Goal: Transaction & Acquisition: Purchase product/service

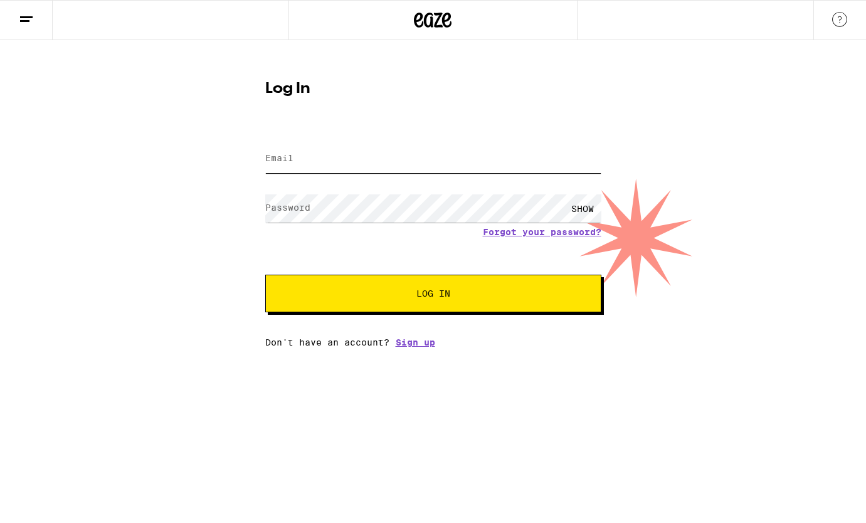
type input "[EMAIL_ADDRESS][DOMAIN_NAME]"
click at [369, 288] on button "Log In" at bounding box center [433, 294] width 336 height 38
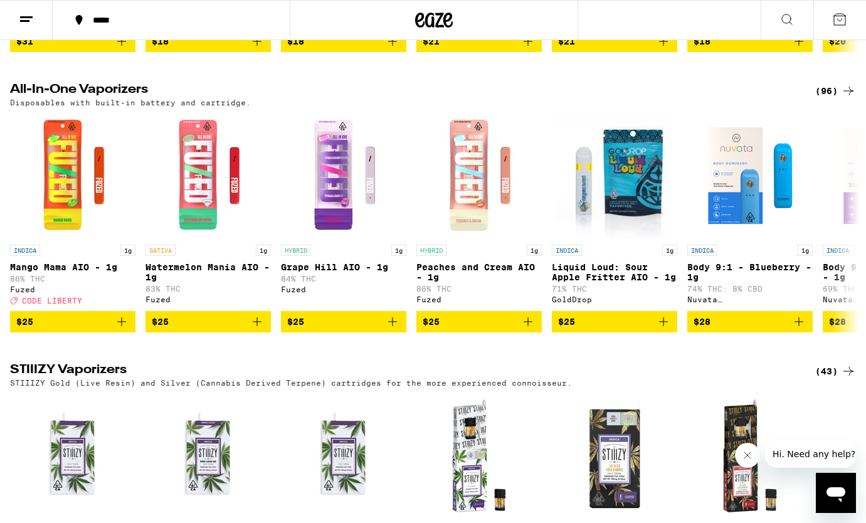
scroll to position [2133, 0]
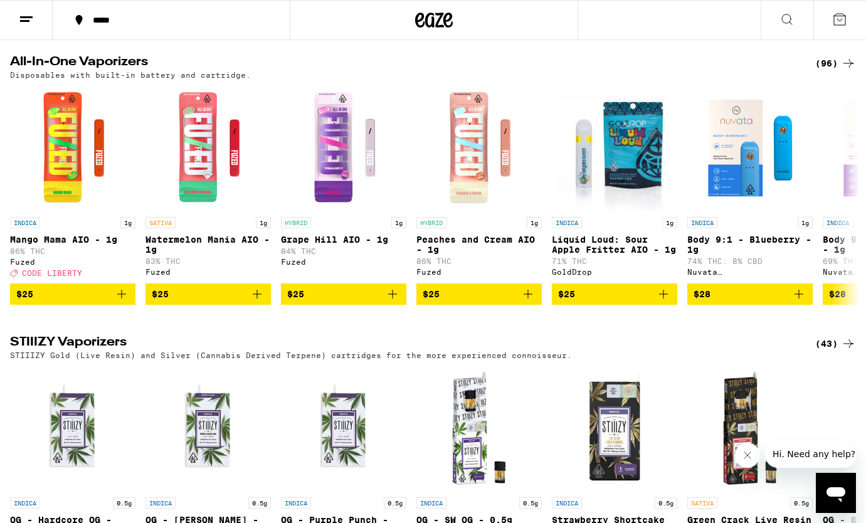
click at [834, 71] on div "(96)" at bounding box center [835, 63] width 41 height 15
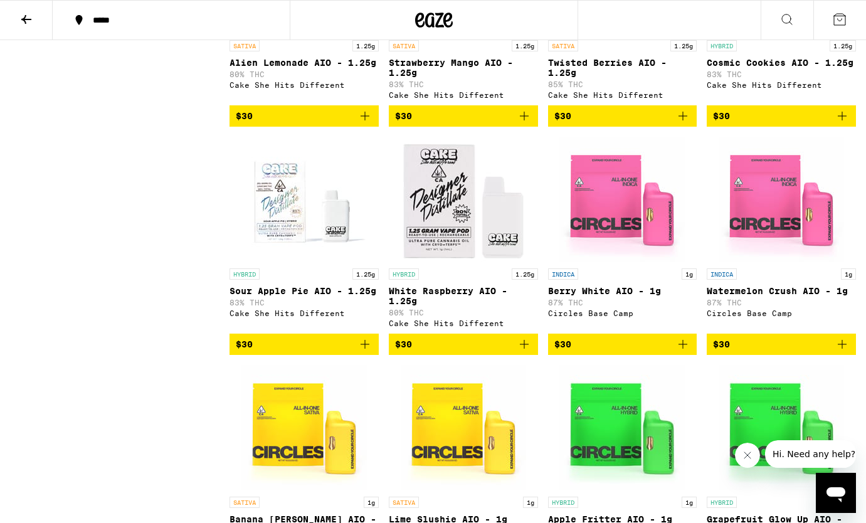
scroll to position [1408, 0]
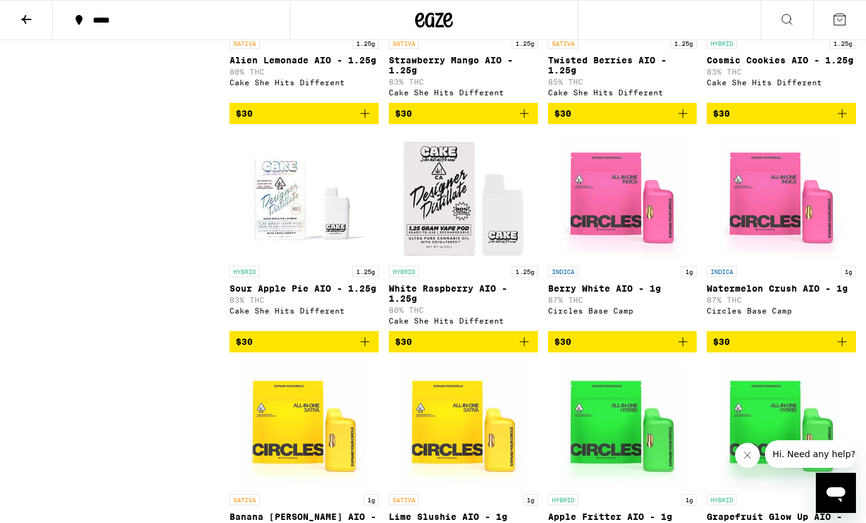
click at [525, 349] on icon "Add to bag" at bounding box center [524, 341] width 15 height 15
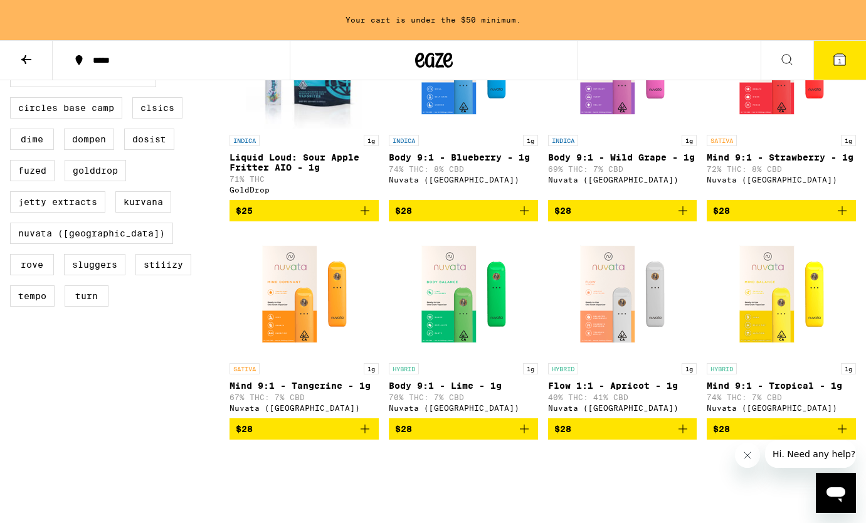
scroll to position [0, 0]
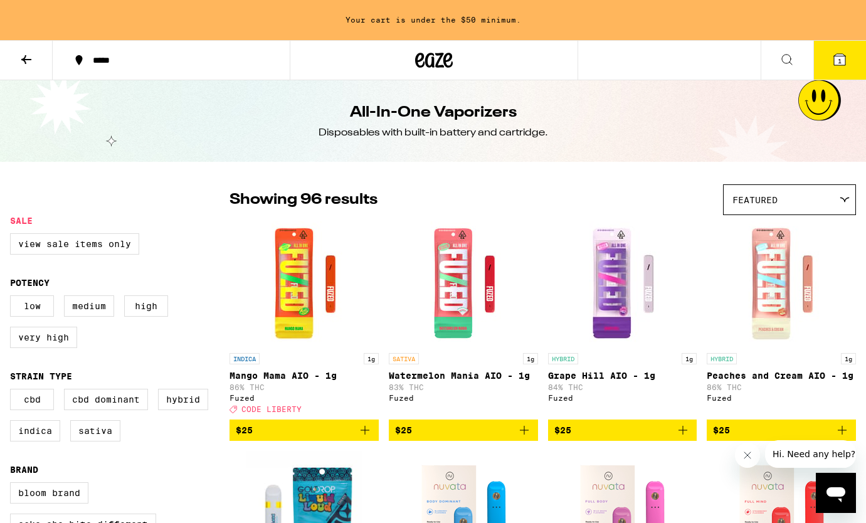
click at [24, 58] on icon at bounding box center [26, 59] width 10 height 9
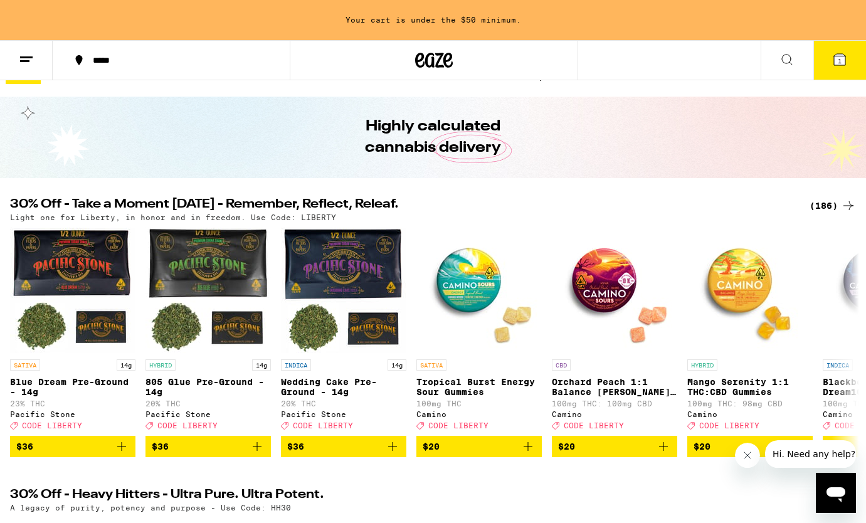
scroll to position [103, 0]
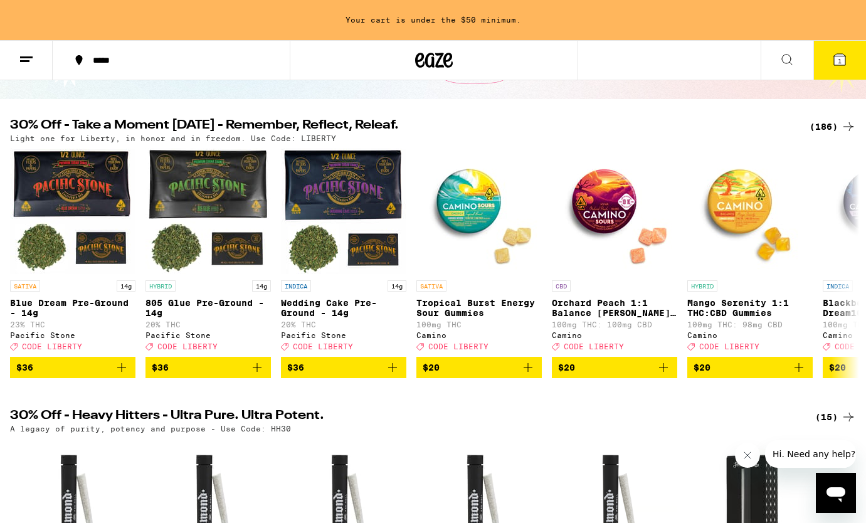
click at [822, 124] on div "(186)" at bounding box center [833, 126] width 46 height 15
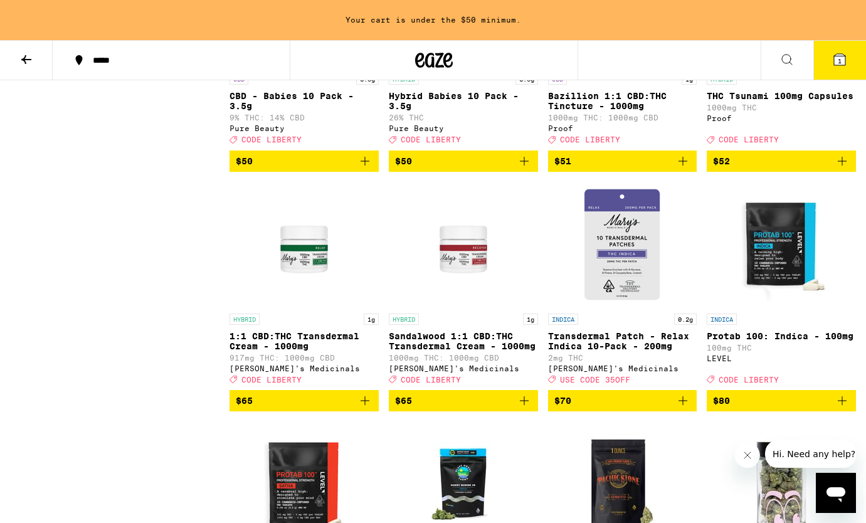
scroll to position [10519, 0]
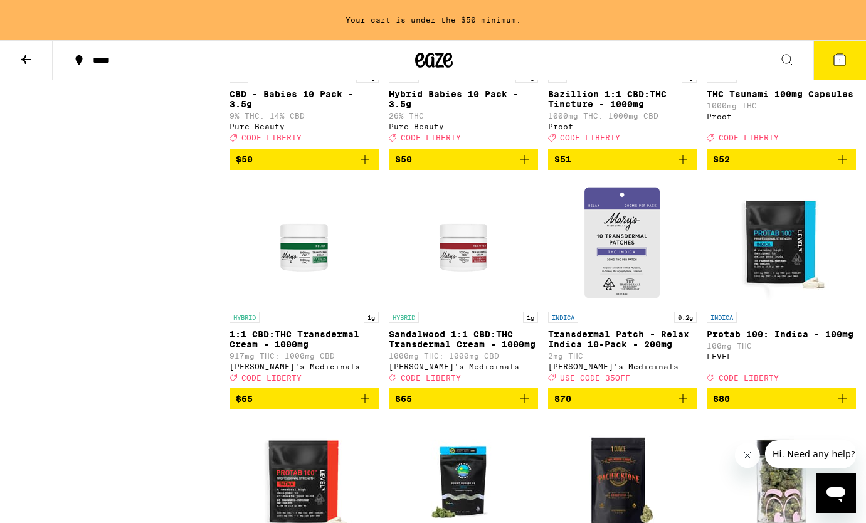
click at [526, 167] on icon "Add to bag" at bounding box center [524, 159] width 15 height 15
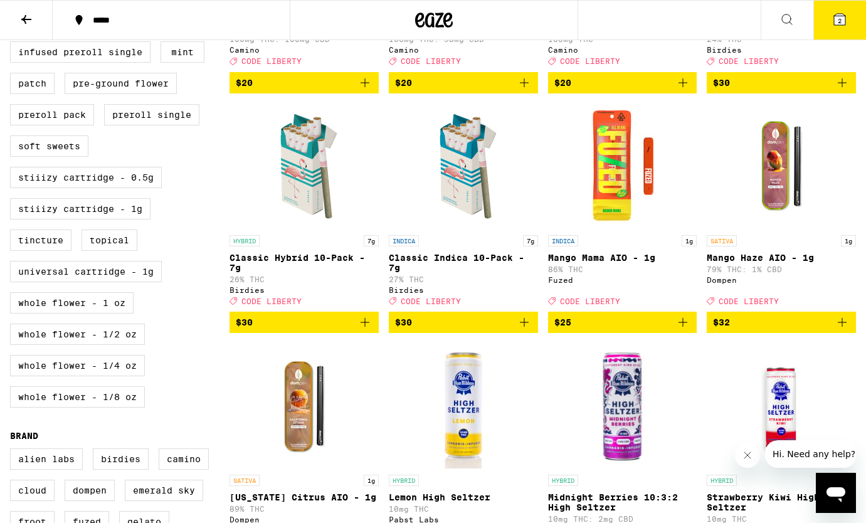
scroll to position [560, 0]
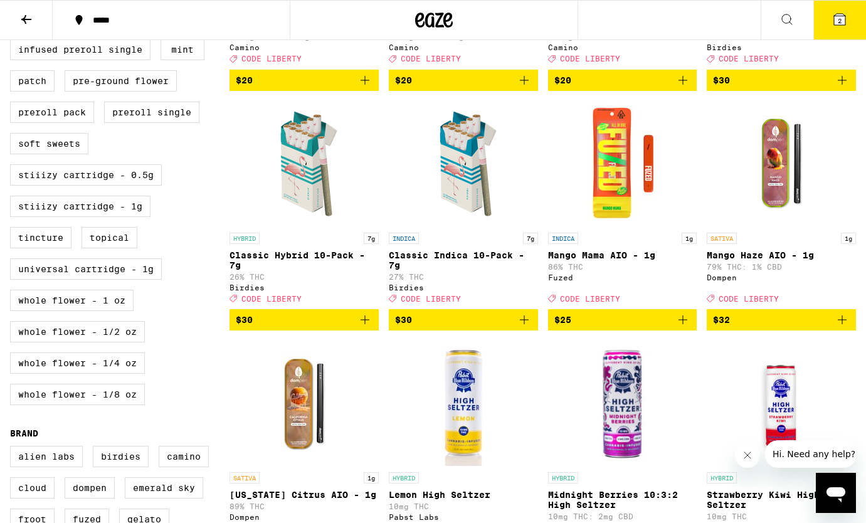
click at [361, 327] on icon "Add to bag" at bounding box center [364, 319] width 15 height 15
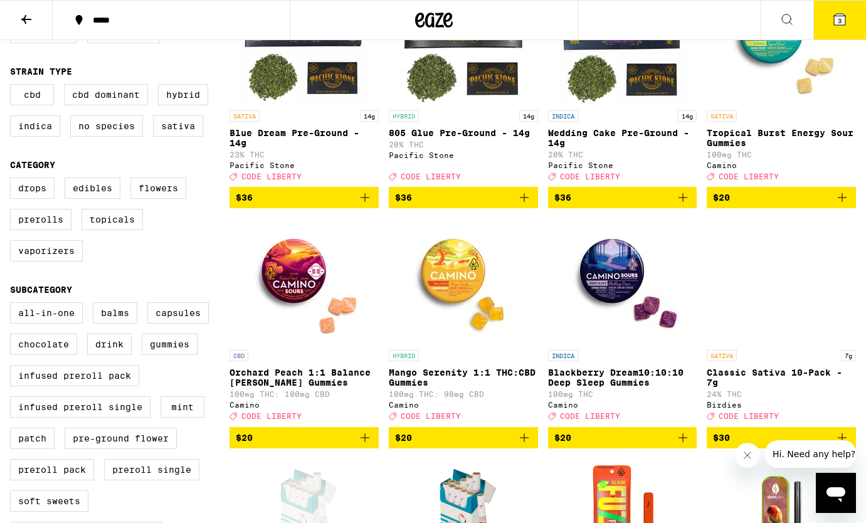
scroll to position [0, 0]
